Goal: Task Accomplishment & Management: Use online tool/utility

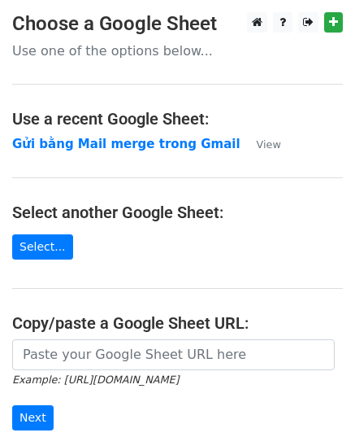
scroll to position [207, 0]
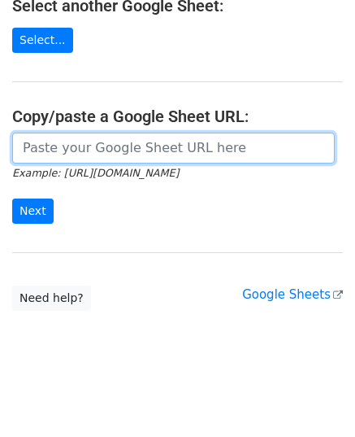
click at [108, 147] on input "url" at bounding box center [173, 148] width 323 height 31
paste input "https://docs.google.com/spreadsheets/d/1cjVd6gRPH9KNXuA38ONzmLVpR97er3TsyXYcOIG…"
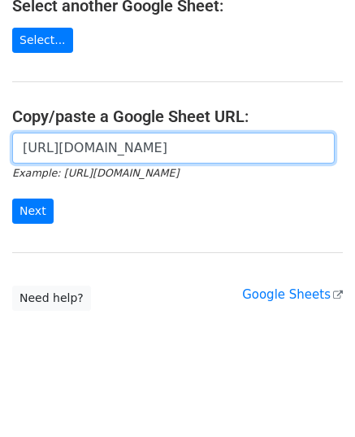
scroll to position [0, 477]
type input "https://docs.google.com/spreadsheets/d/1cjVd6gRPH9KNXuA38ONzmLVpR97er3TsyXYcOIG…"
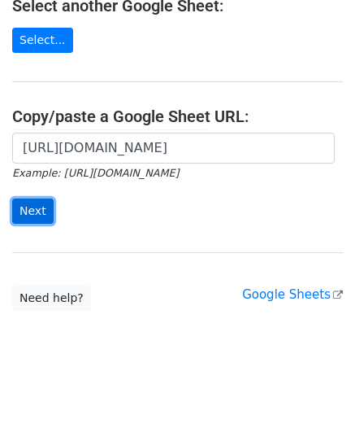
click at [39, 211] on input "Next" at bounding box center [32, 210] width 41 height 25
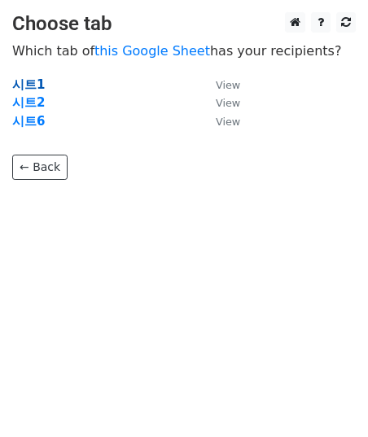
click at [29, 86] on strong "시트1" at bounding box center [28, 84] width 33 height 15
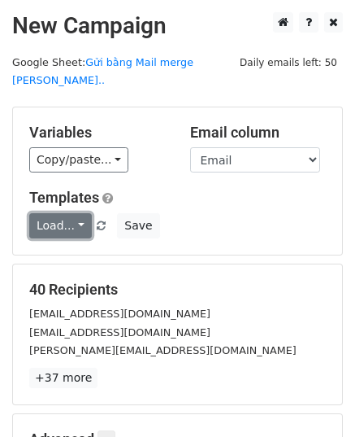
click at [76, 213] on link "Load..." at bounding box center [60, 225] width 63 height 25
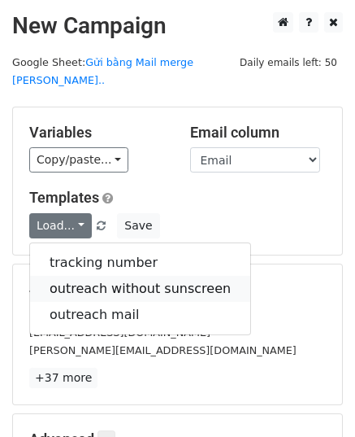
click at [98, 276] on link "outreach without sunscreen" at bounding box center [140, 289] width 220 height 26
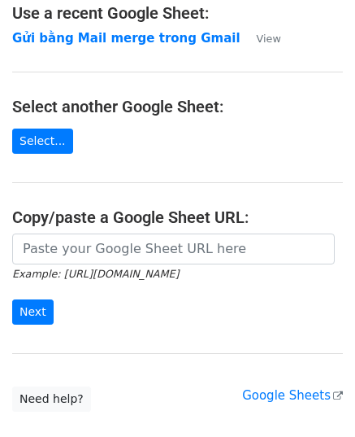
scroll to position [207, 0]
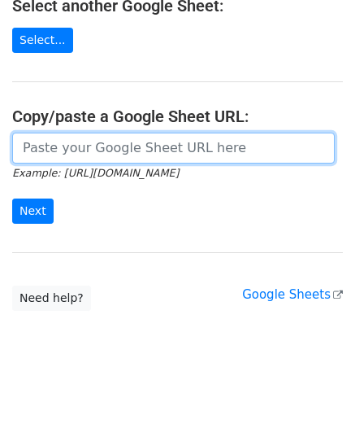
click at [80, 149] on input "url" at bounding box center [173, 148] width 323 height 31
paste input "https://docs.google.com/spreadsheets/d/1cjVd6gRPH9KNXuA38ONzmLVpR97er3TsyXYcOIG…"
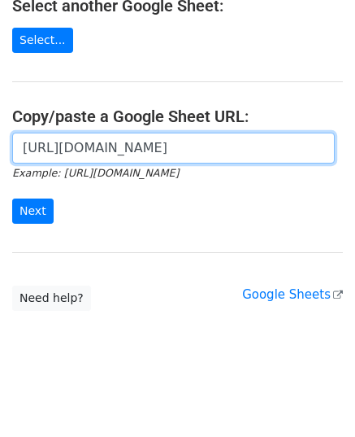
scroll to position [0, 477]
type input "https://docs.google.com/spreadsheets/d/1cjVd6gRPH9KNXuA38ONzmLVpR97er3TsyXYcOIG…"
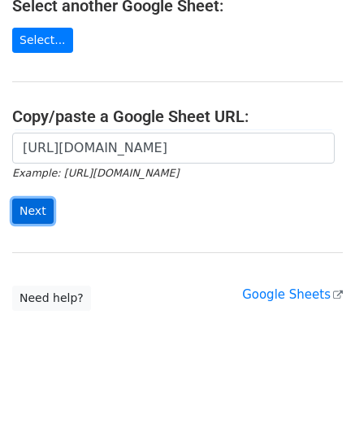
click at [39, 202] on input "Next" at bounding box center [32, 210] width 41 height 25
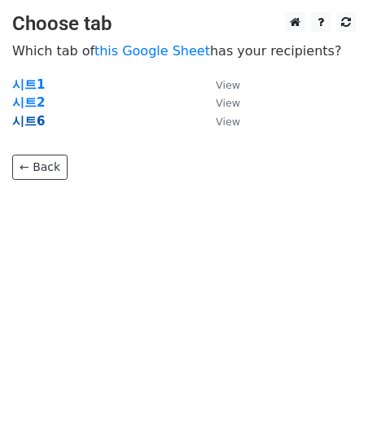
click at [37, 115] on strong "시트6" at bounding box center [28, 121] width 33 height 15
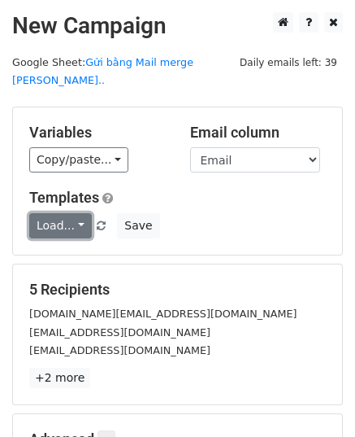
click at [72, 213] on link "Load..." at bounding box center [60, 225] width 63 height 25
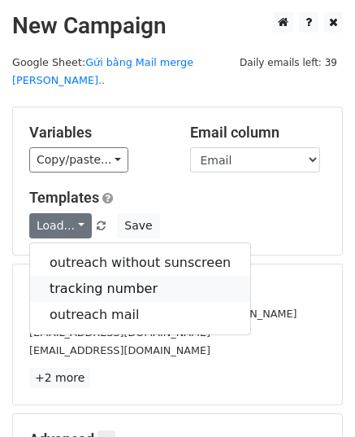
click at [94, 276] on link "tracking number" at bounding box center [140, 289] width 220 height 26
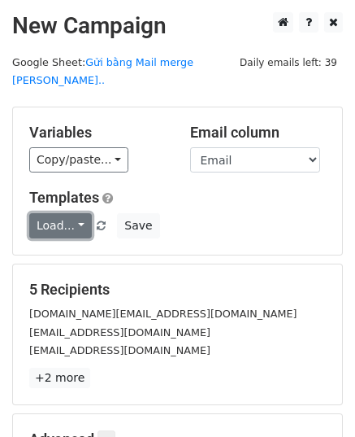
click at [75, 213] on link "Load..." at bounding box center [60, 225] width 63 height 25
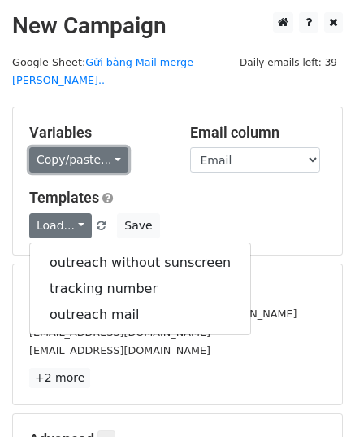
click at [101, 147] on link "Copy/paste..." at bounding box center [78, 159] width 99 height 25
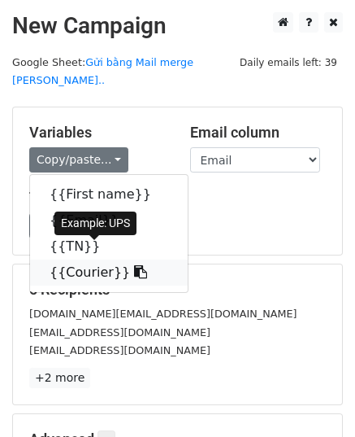
click at [134, 265] on icon at bounding box center [140, 271] width 13 height 13
